Goal: Transaction & Acquisition: Subscribe to service/newsletter

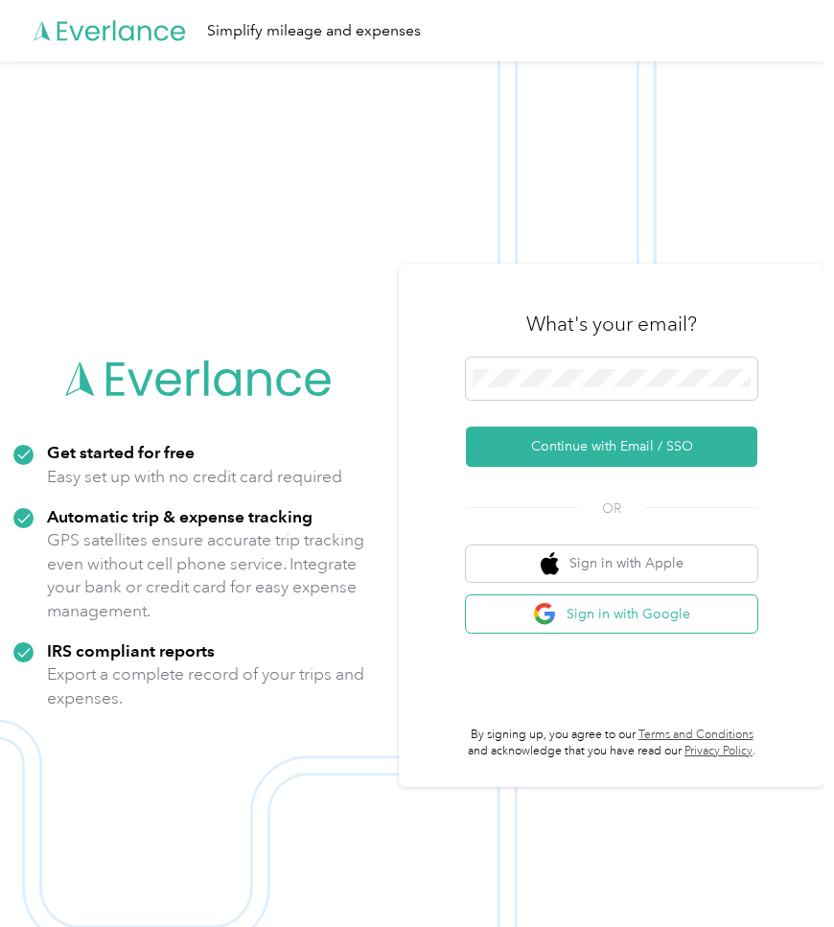
click at [554, 605] on img "button" at bounding box center [545, 614] width 24 height 24
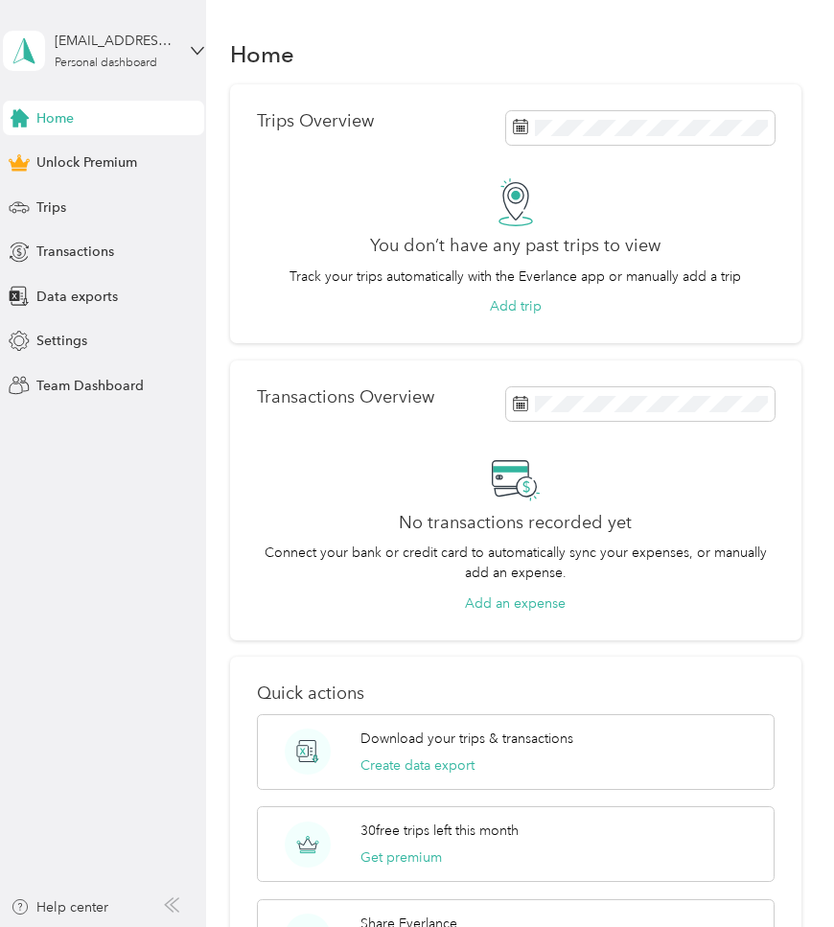
click at [89, 124] on div "Home" at bounding box center [103, 118] width 201 height 34
click at [118, 163] on span "Unlock Premium" at bounding box center [86, 162] width 101 height 20
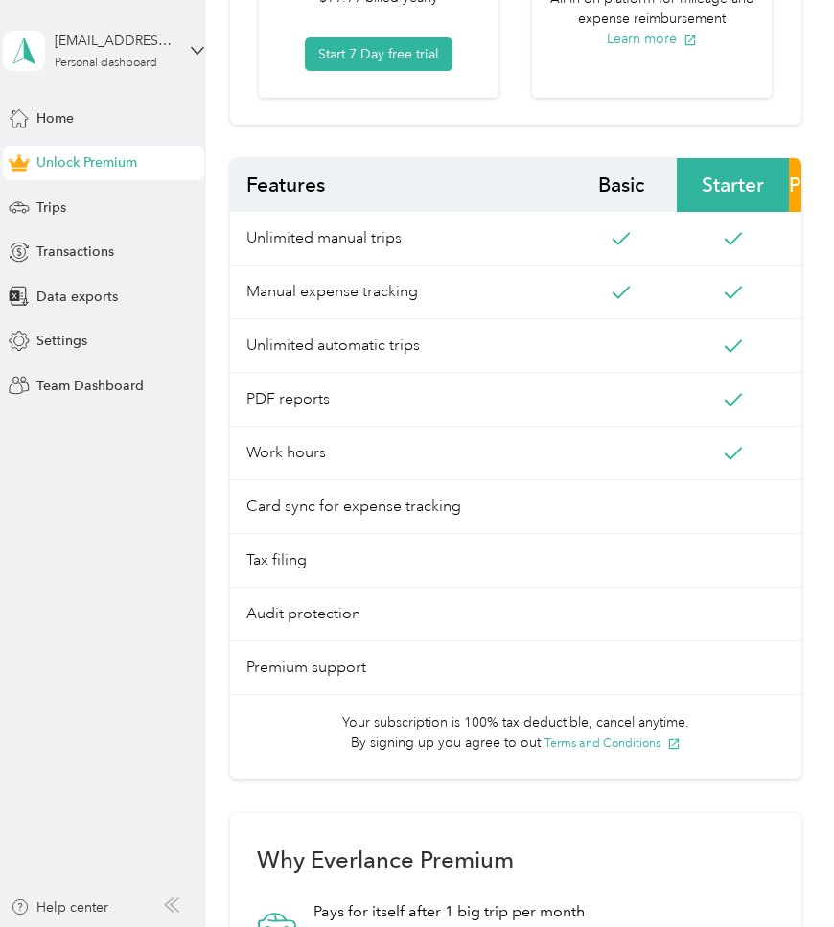
scroll to position [0, 10]
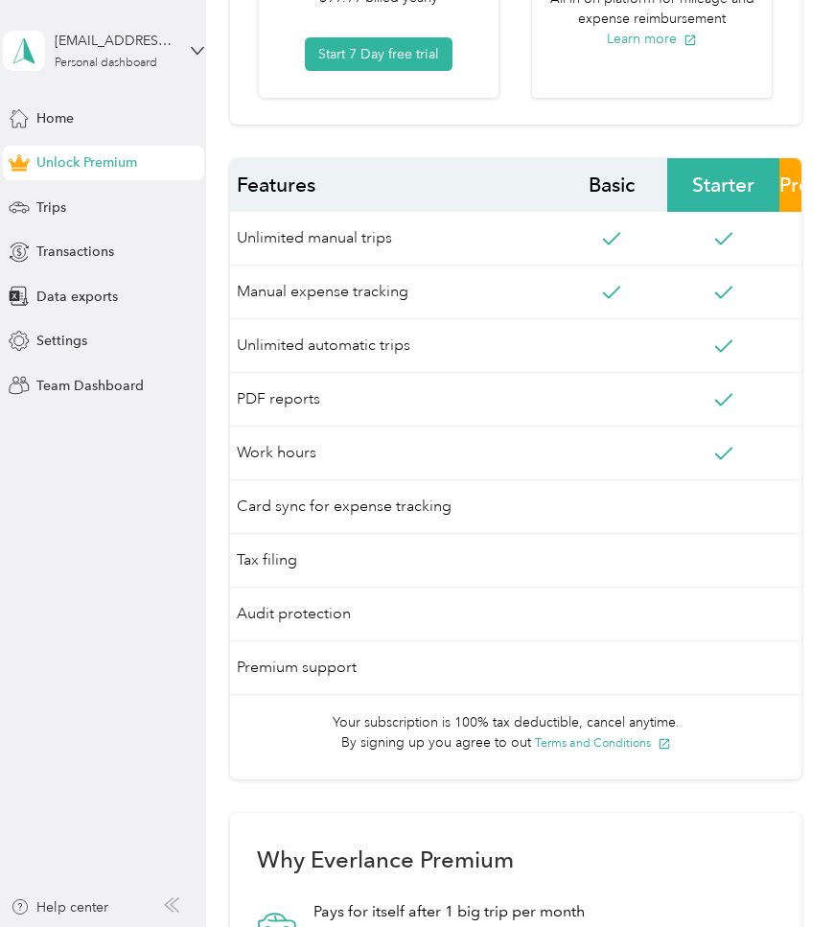
click at [318, 296] on span "Manual expense tracking" at bounding box center [387, 292] width 335 height 54
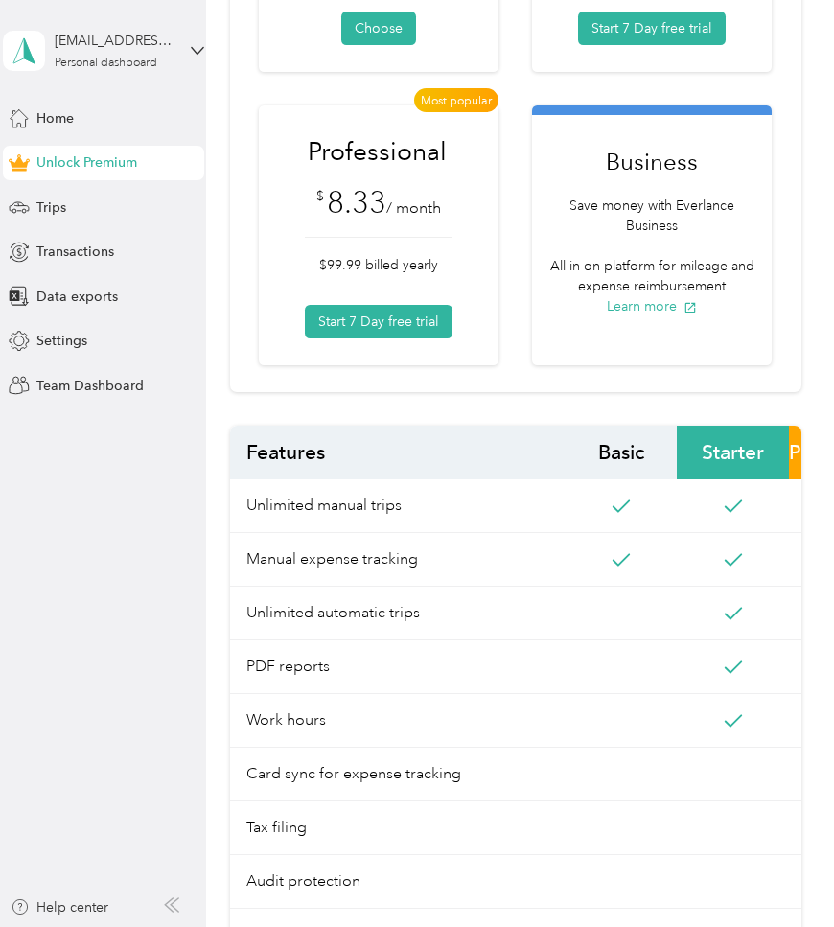
scroll to position [321, 0]
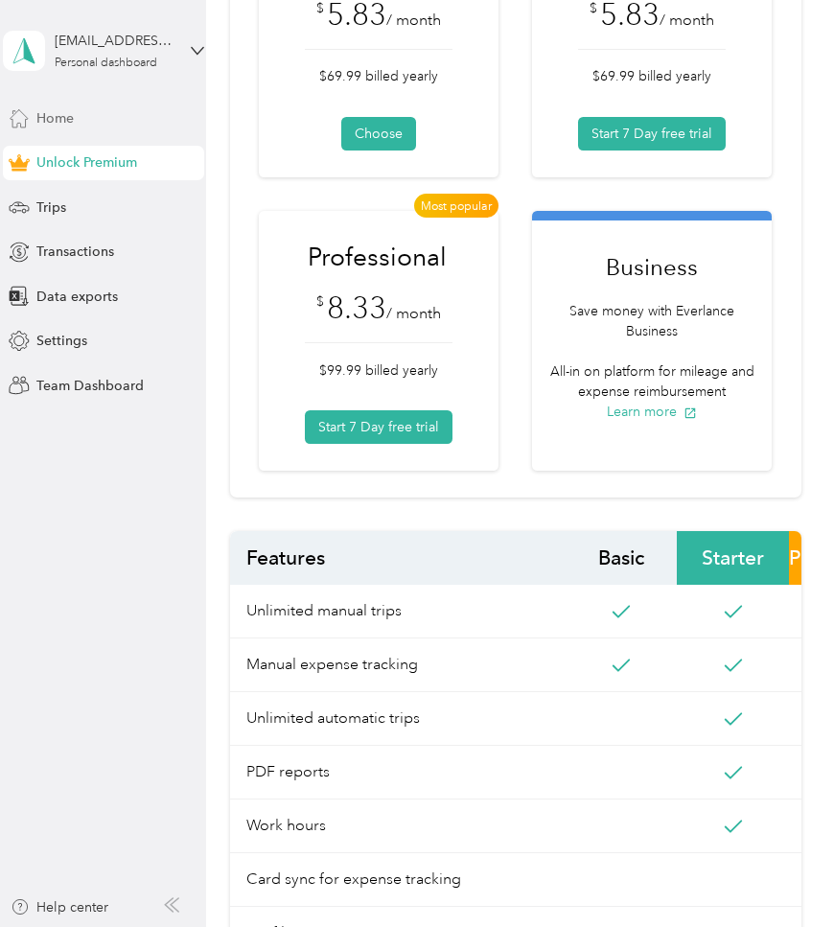
click at [69, 111] on span "Home" at bounding box center [54, 118] width 37 height 20
